Goal: Complete application form

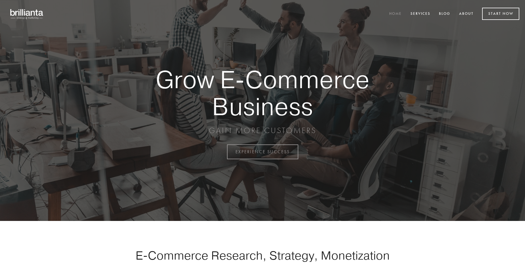
scroll to position [1489, 0]
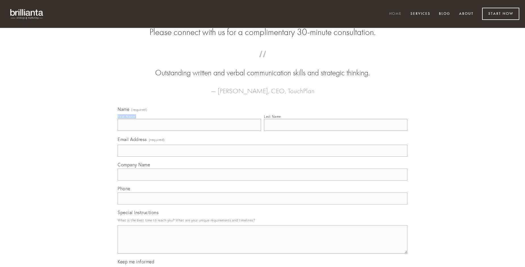
type input "[PERSON_NAME]"
click at [336, 131] on input "Last Name" at bounding box center [335, 125] width 143 height 12
type input "[PERSON_NAME]"
click at [263, 157] on input "Email Address (required)" at bounding box center [263, 151] width 290 height 12
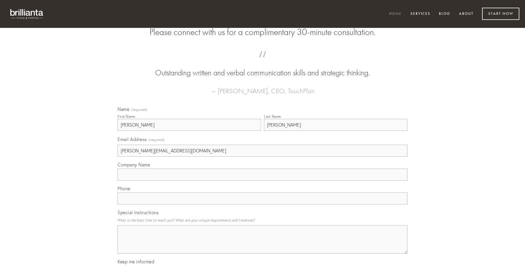
type input "[PERSON_NAME][EMAIL_ADDRESS][DOMAIN_NAME]"
click at [263, 180] on input "Company Name" at bounding box center [263, 174] width 290 height 12
type input "ubi"
click at [263, 204] on input "text" at bounding box center [263, 198] width 290 height 12
click at [263, 244] on textarea "Special Instructions" at bounding box center [263, 239] width 290 height 28
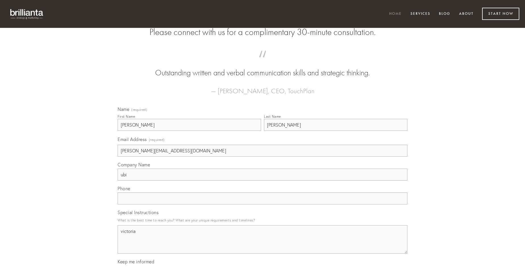
type textarea "victoria"
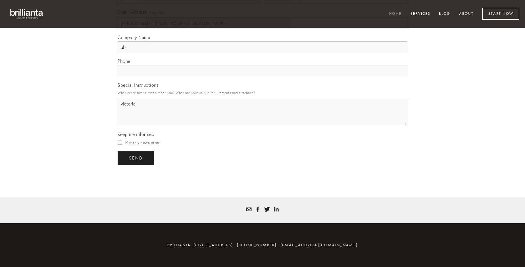
click at [136, 158] on span "send" at bounding box center [136, 157] width 14 height 5
